Goal: Browse casually: Explore the website without a specific task or goal

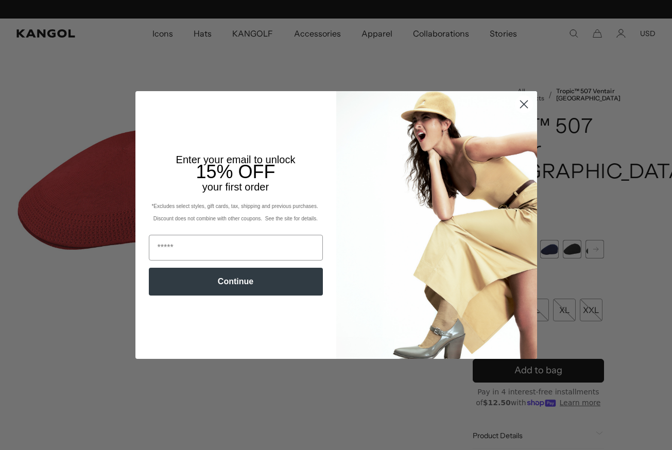
scroll to position [0, 212]
